Goal: Transaction & Acquisition: Purchase product/service

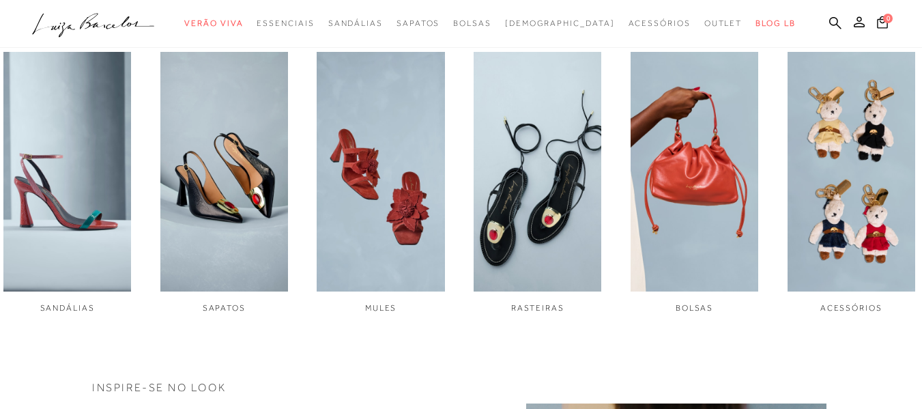
scroll to position [614, 0]
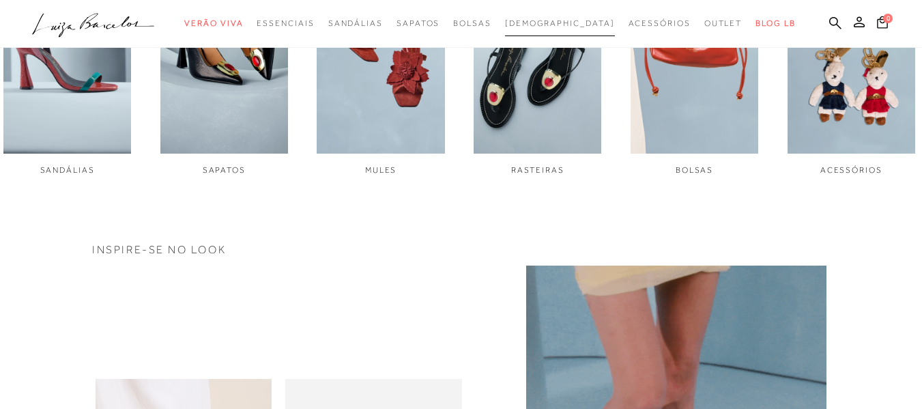
click at [562, 27] on span "[DEMOGRAPHIC_DATA]" at bounding box center [560, 23] width 110 height 10
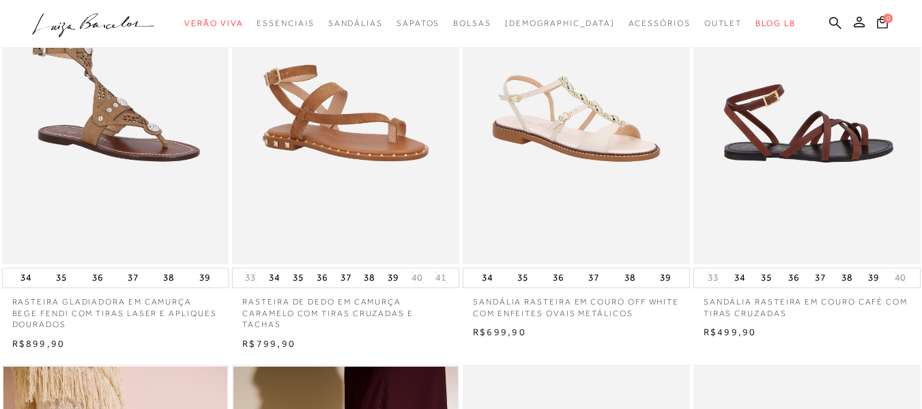
scroll to position [614, 0]
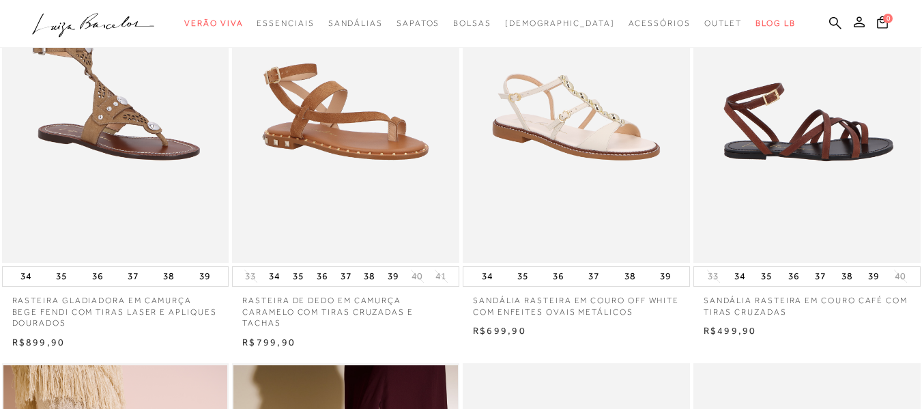
click at [821, 201] on img at bounding box center [808, 92] width 226 height 340
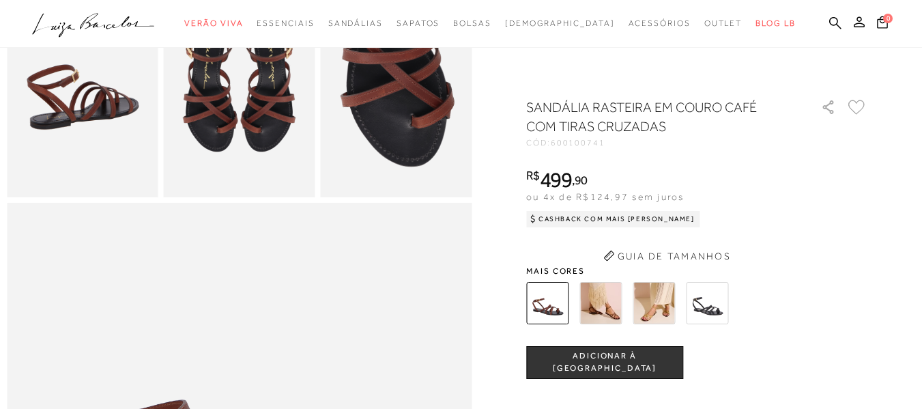
scroll to position [478, 0]
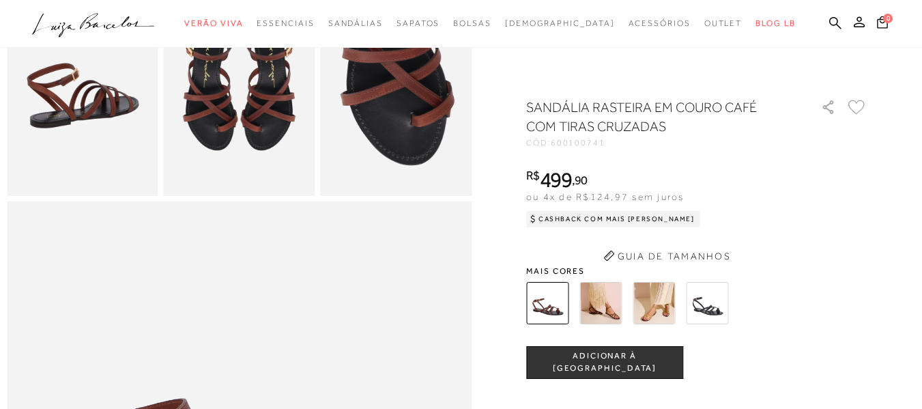
click at [630, 304] on div "SANDÁLIA RASTEIRA EM COURO CAFÉ COM TIRAS CRUZADAS CÓD: 600100741 × É necessári…" at bounding box center [696, 375] width 341 height 555
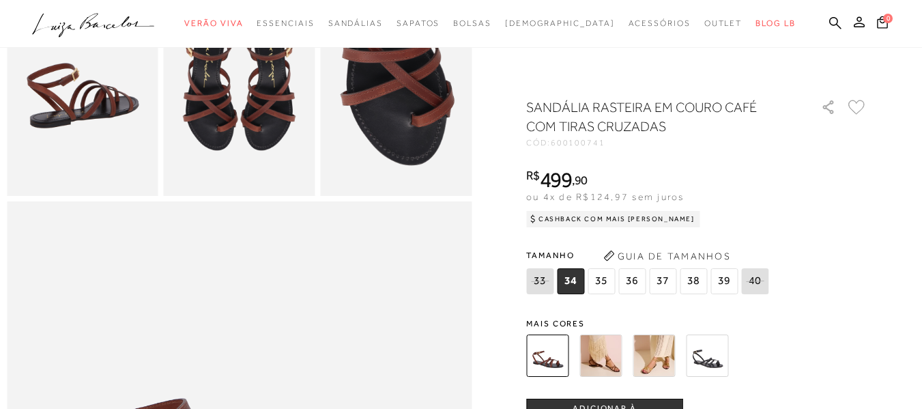
click at [622, 355] on img at bounding box center [600, 355] width 42 height 42
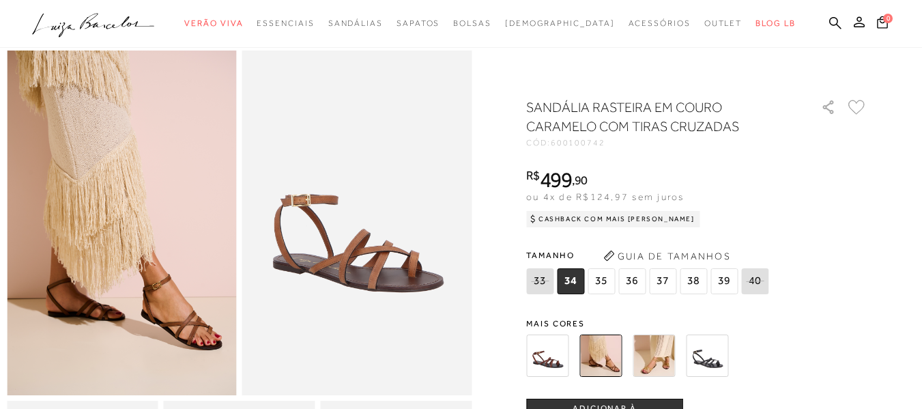
scroll to position [68, 0]
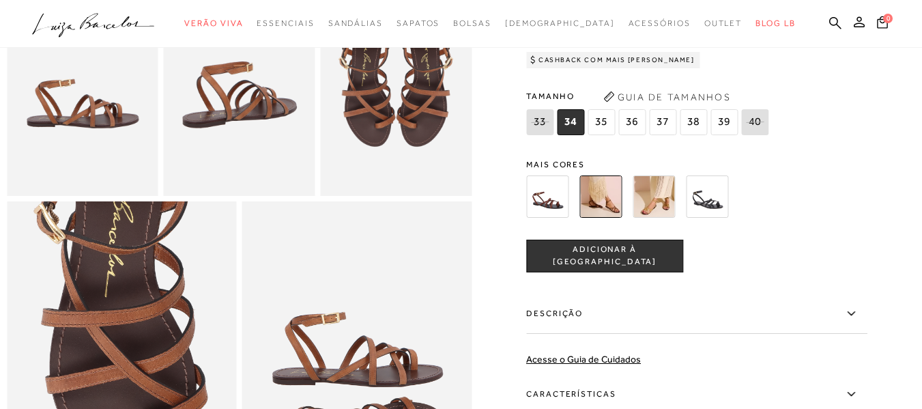
scroll to position [682, 0]
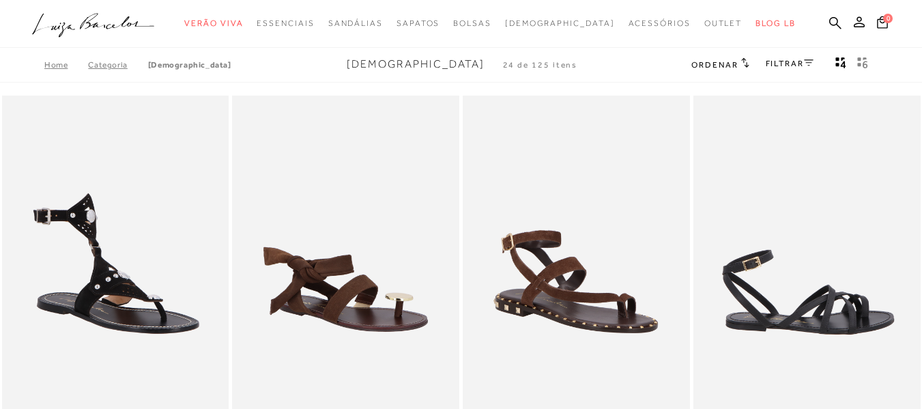
click at [822, 289] on img at bounding box center [808, 266] width 226 height 340
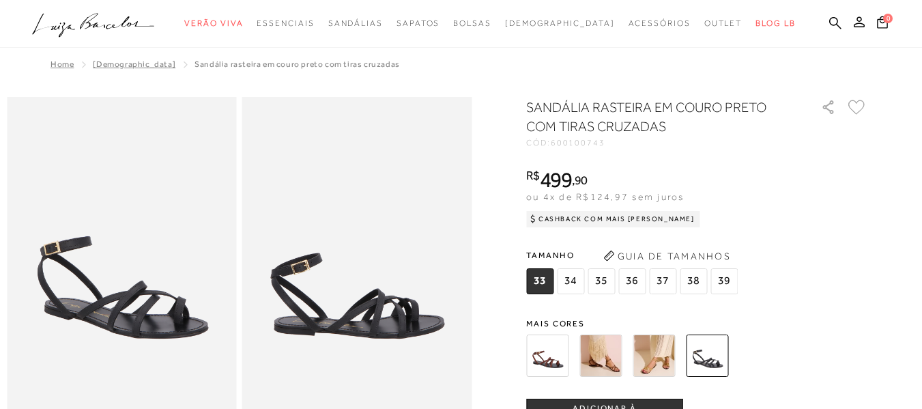
click at [616, 347] on img at bounding box center [600, 355] width 42 height 42
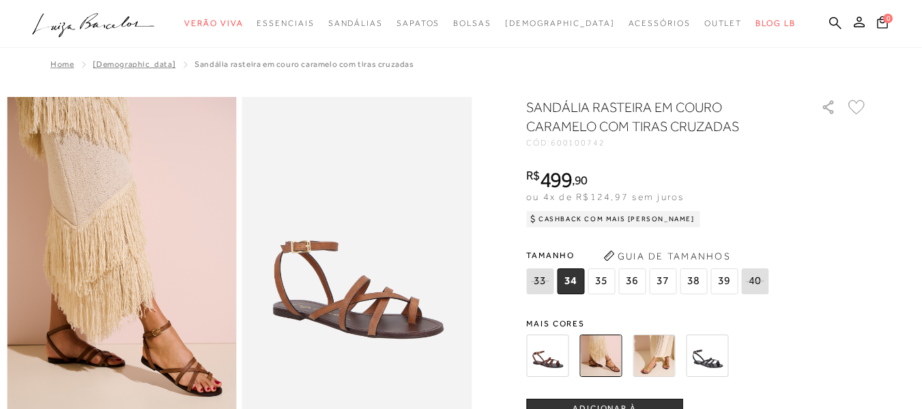
click at [673, 357] on img at bounding box center [653, 355] width 42 height 42
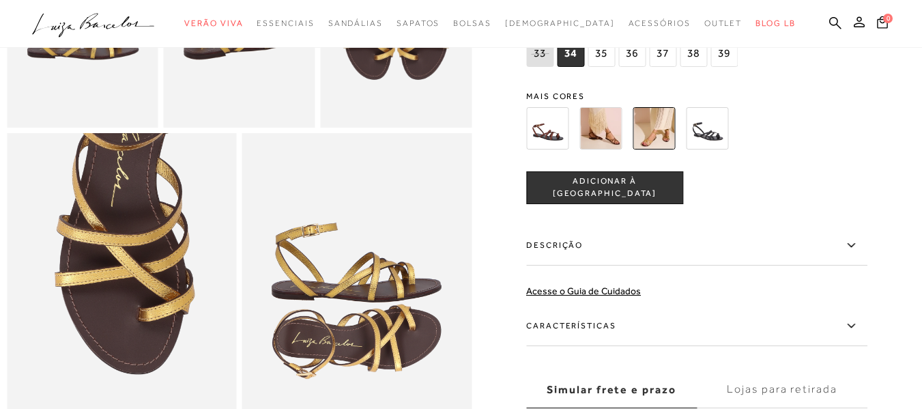
scroll to position [478, 0]
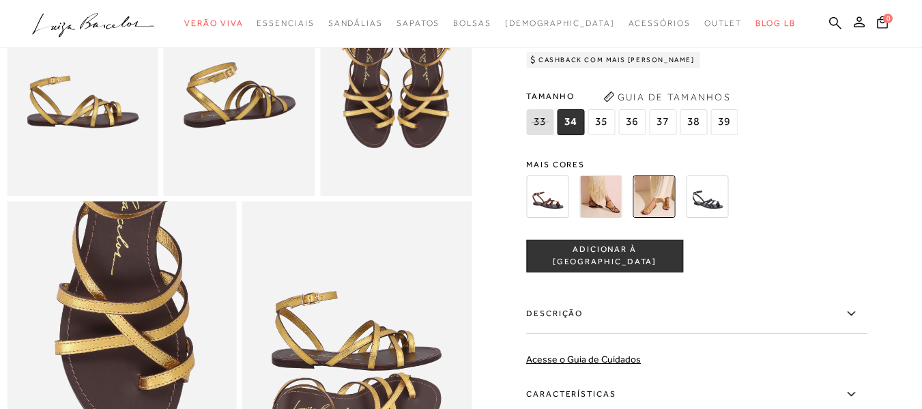
click at [564, 218] on img at bounding box center [547, 196] width 42 height 42
click at [727, 108] on button "Guia de Tamanhos" at bounding box center [666, 97] width 136 height 22
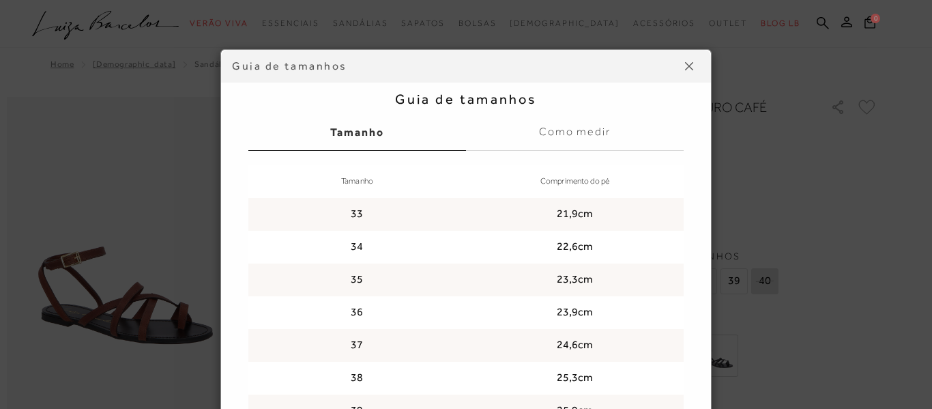
click at [688, 67] on button at bounding box center [689, 66] width 22 height 22
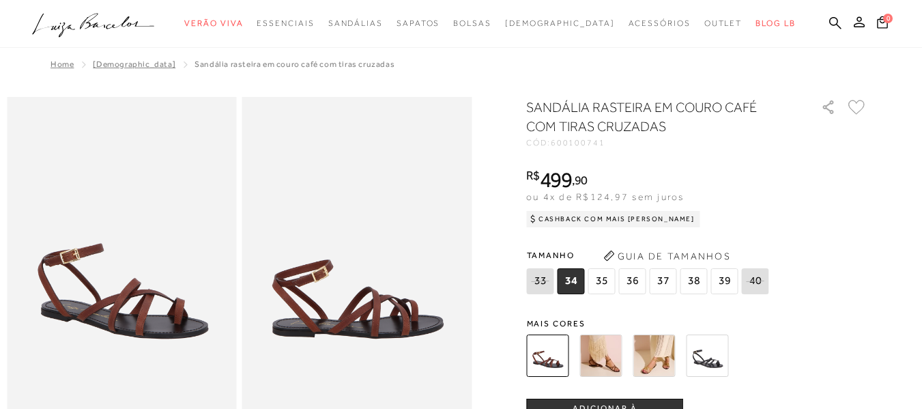
click at [717, 355] on img at bounding box center [707, 355] width 42 height 42
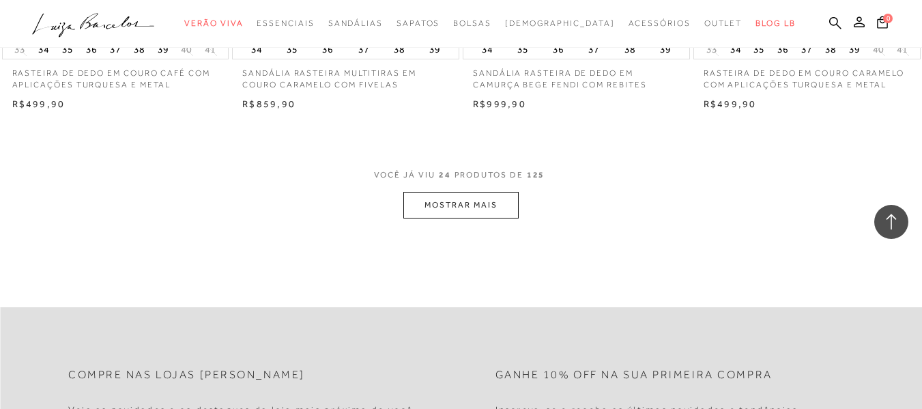
click at [420, 201] on button "MOSTRAR MAIS" at bounding box center [460, 205] width 115 height 27
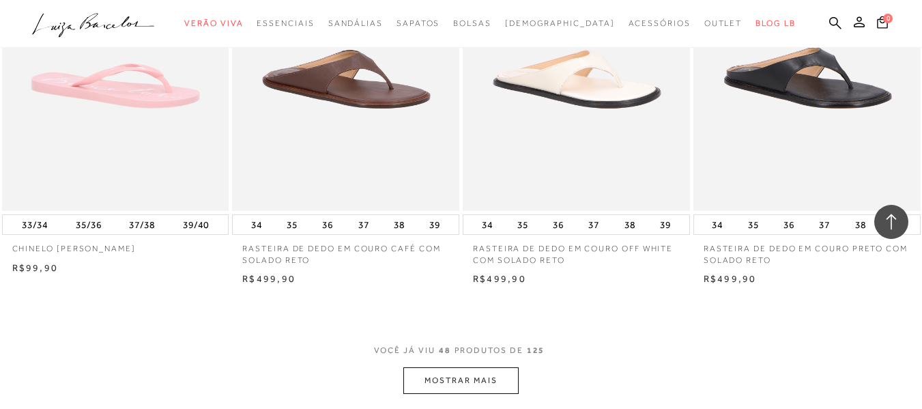
scroll to position [5185, 0]
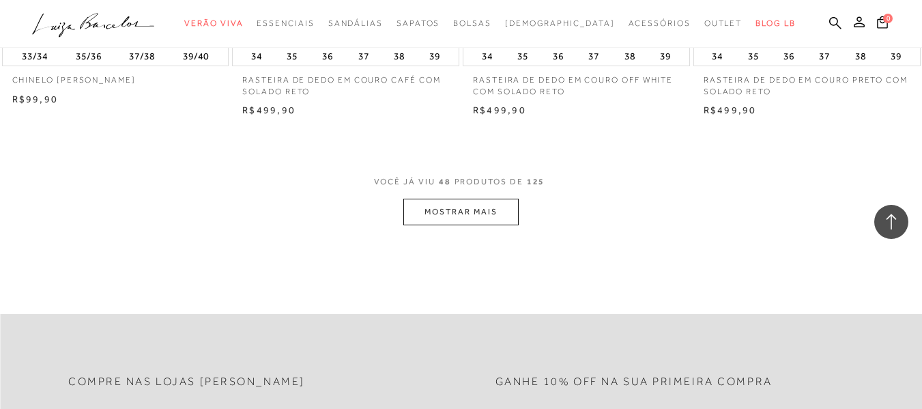
click at [466, 200] on button "MOSTRAR MAIS" at bounding box center [460, 212] width 115 height 27
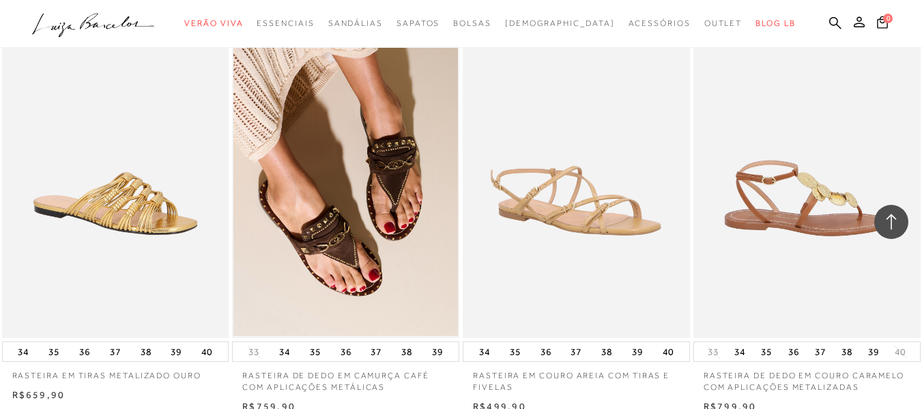
scroll to position [7710, 0]
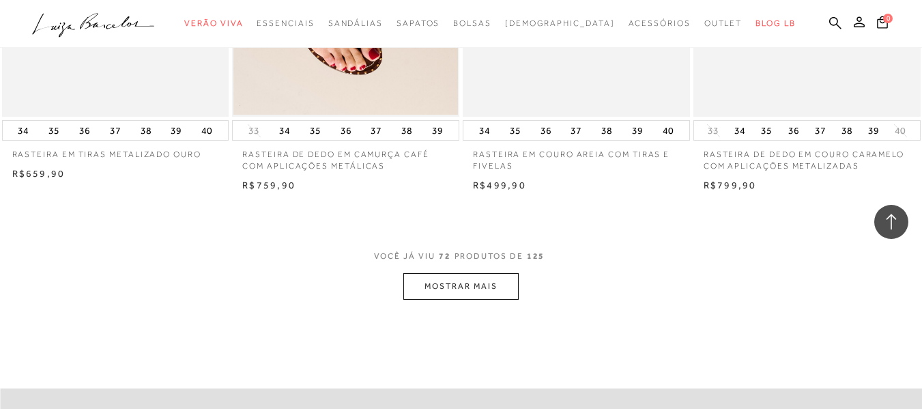
click at [486, 287] on button "MOSTRAR MAIS" at bounding box center [460, 286] width 115 height 27
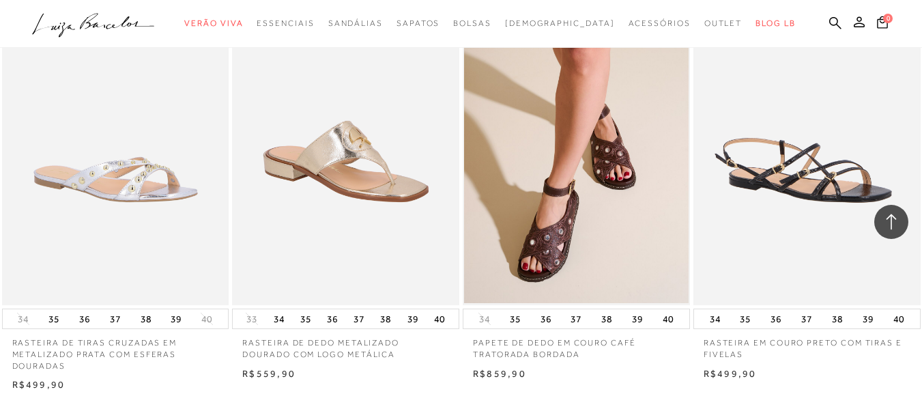
scroll to position [10234, 0]
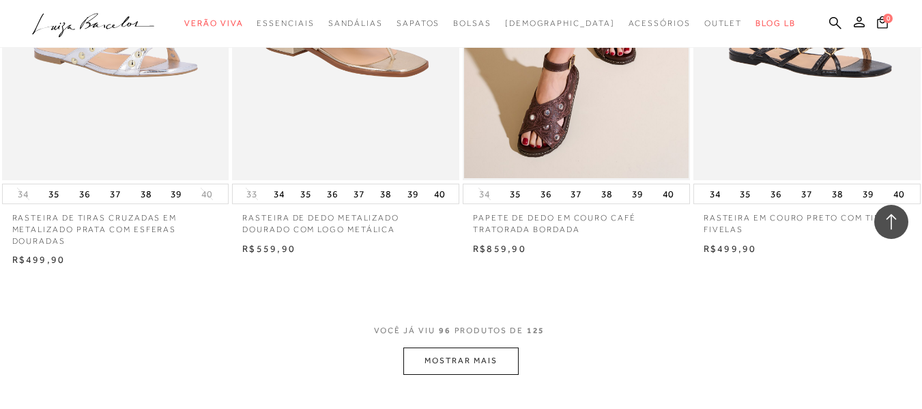
click at [473, 366] on button "MOSTRAR MAIS" at bounding box center [460, 360] width 115 height 27
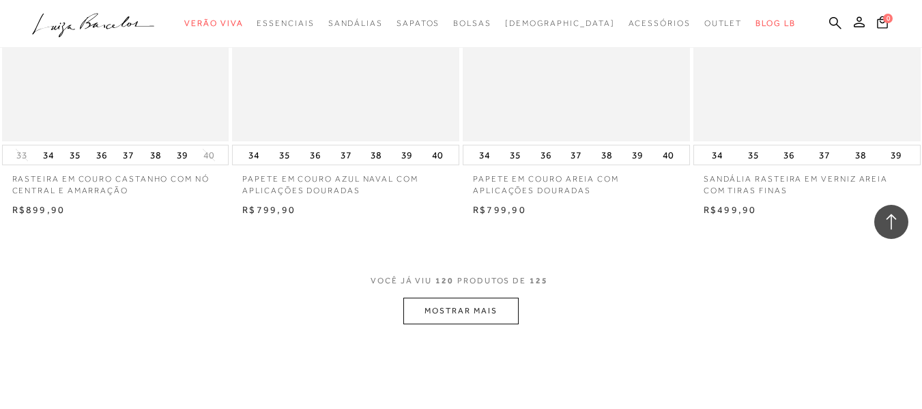
scroll to position [12964, 0]
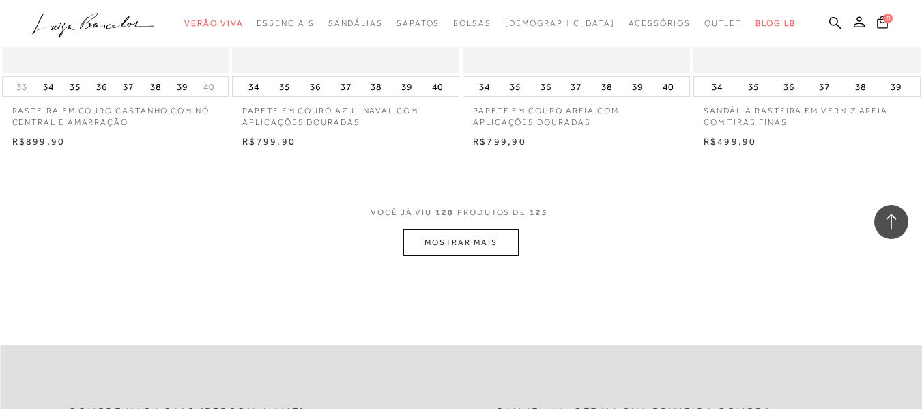
click at [491, 229] on button "MOSTRAR MAIS" at bounding box center [460, 242] width 115 height 27
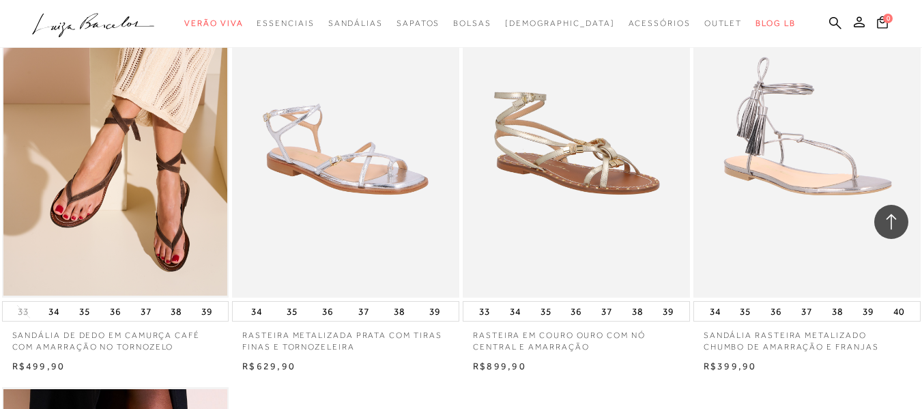
scroll to position [13237, 0]
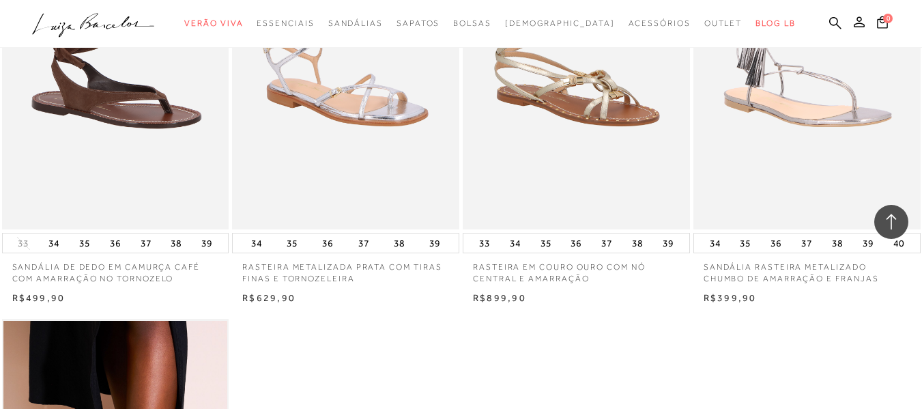
click at [93, 177] on img at bounding box center [116, 59] width 226 height 340
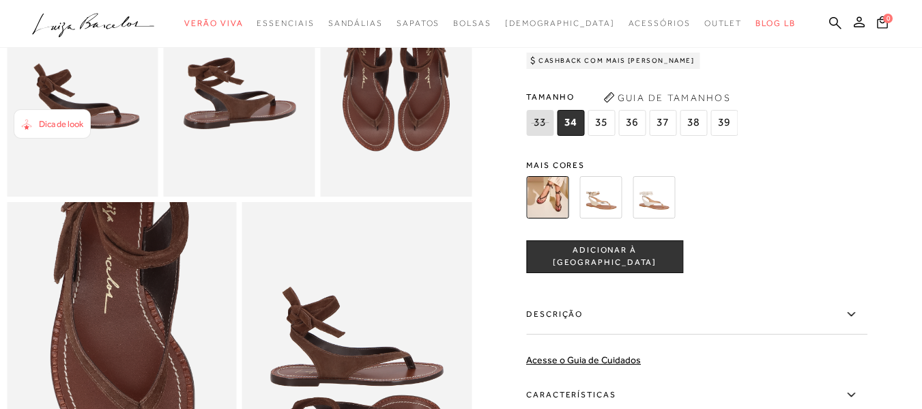
scroll to position [478, 0]
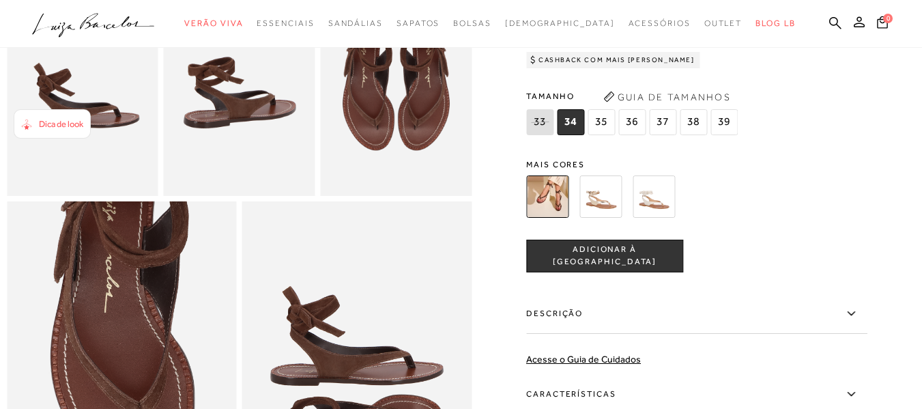
click at [609, 214] on img at bounding box center [600, 196] width 42 height 42
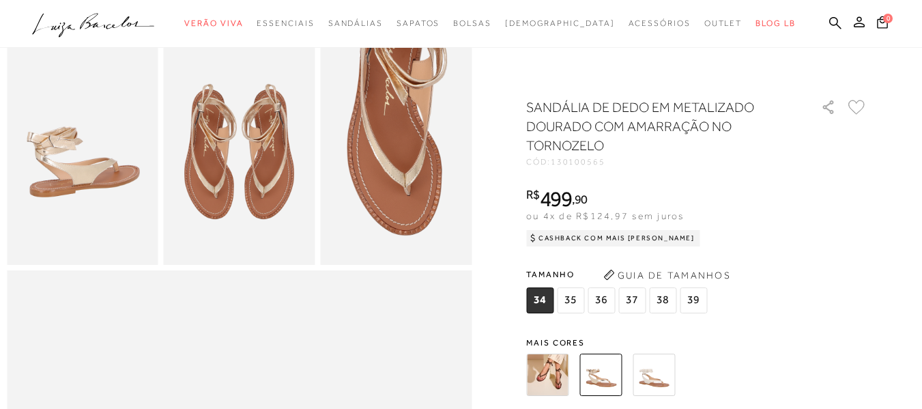
click at [555, 367] on img at bounding box center [547, 374] width 42 height 42
